Goal: Information Seeking & Learning: Learn about a topic

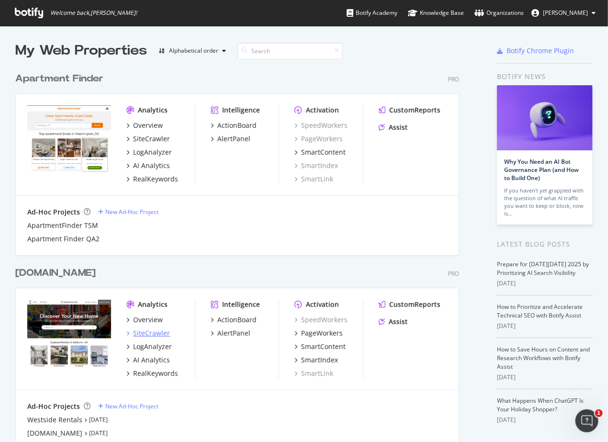
click at [145, 333] on div "SiteCrawler" at bounding box center [151, 333] width 37 height 10
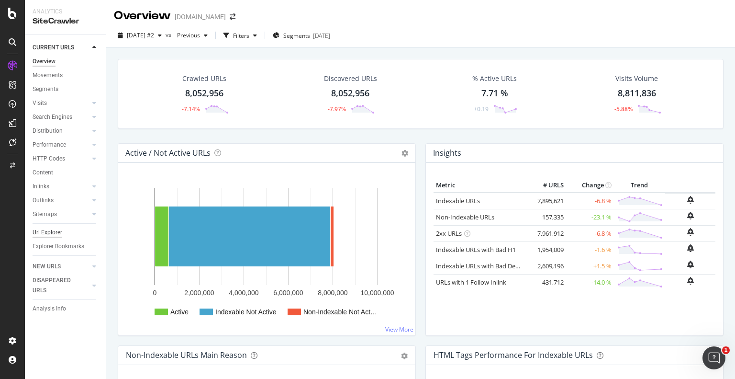
click at [48, 232] on div "Url Explorer" at bounding box center [48, 232] width 30 height 10
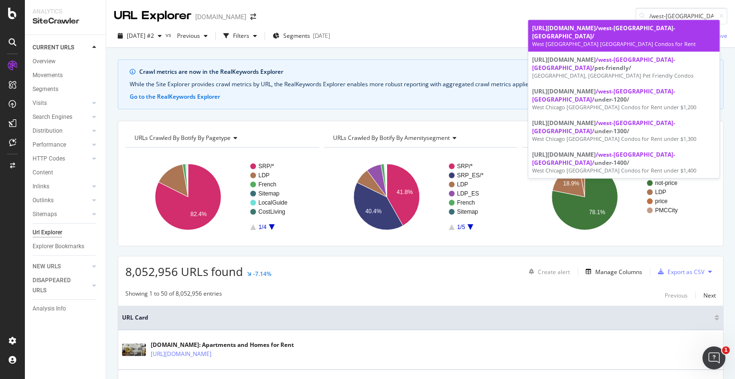
type input "/west-chicago-il/"
click at [607, 40] on div "West Chicago IL Condos for Rent" at bounding box center [624, 44] width 184 height 8
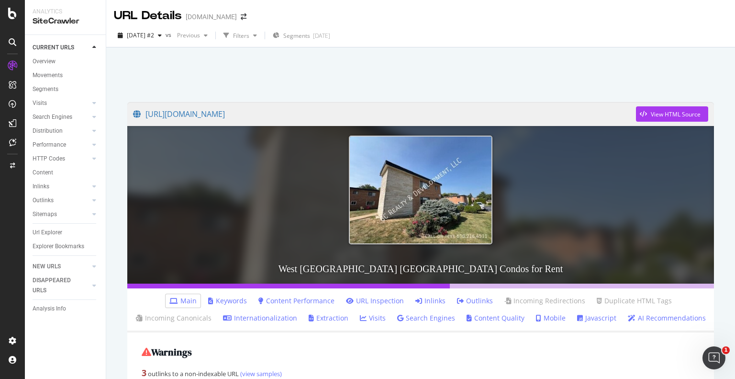
click at [428, 301] on link "Inlinks" at bounding box center [430, 301] width 30 height 10
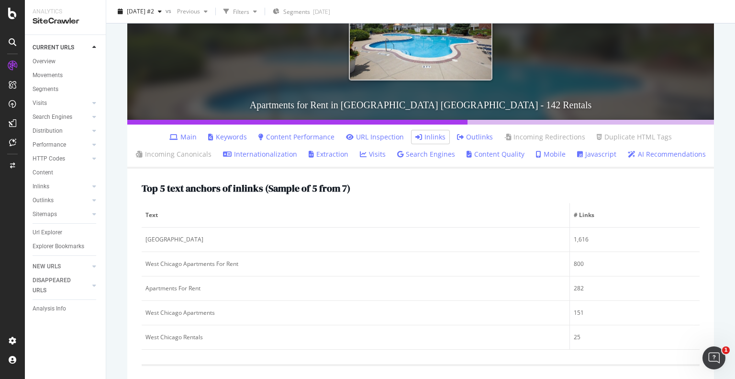
scroll to position [287, 0]
